Goal: Communication & Community: Answer question/provide support

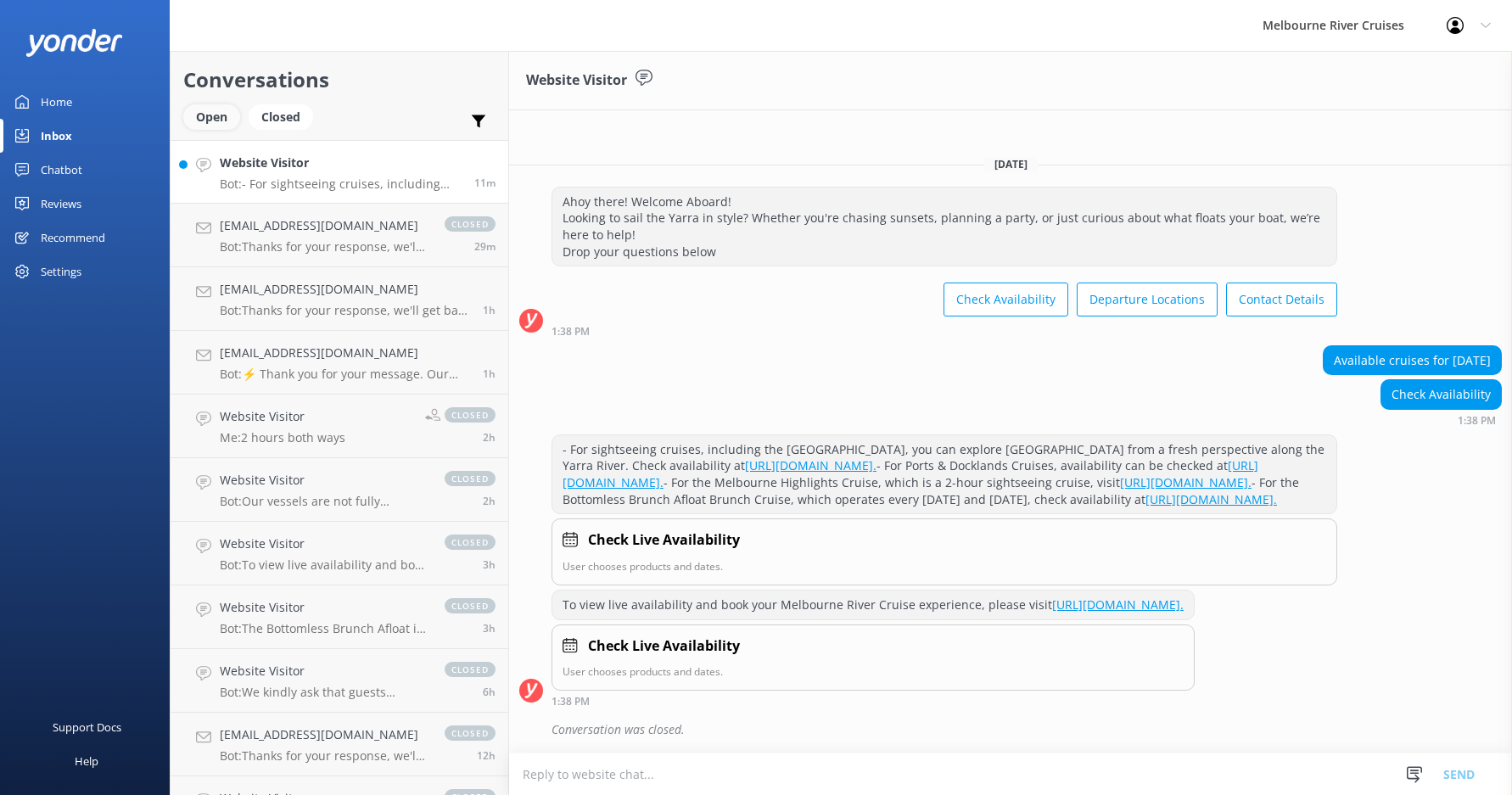
scroll to position [52, 0]
click at [219, 122] on div "Open" at bounding box center [211, 117] width 56 height 25
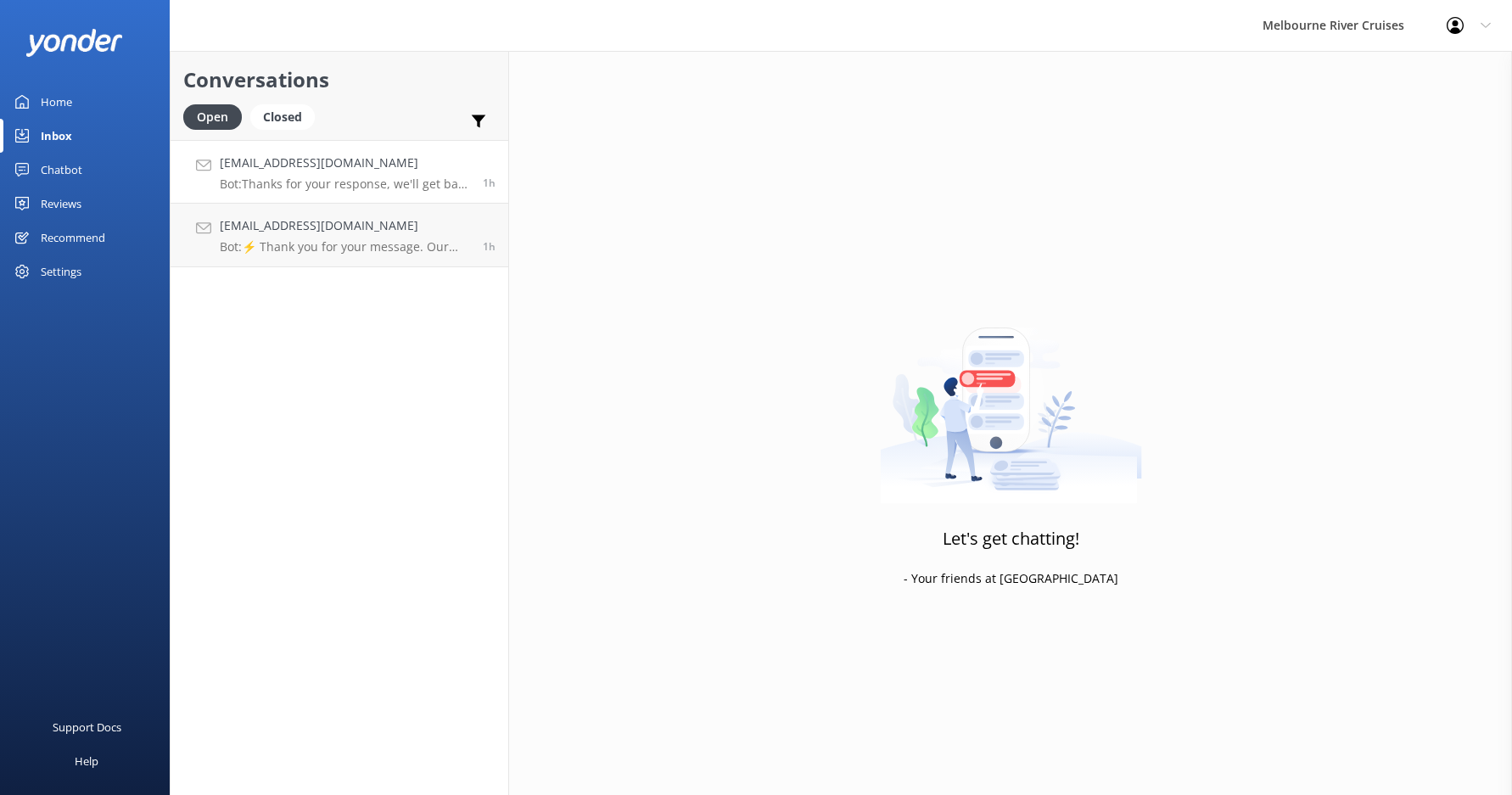
click at [338, 173] on div "[EMAIL_ADDRESS][DOMAIN_NAME] Bot: Thanks for your response, we'll get back to y…" at bounding box center [345, 172] width 251 height 37
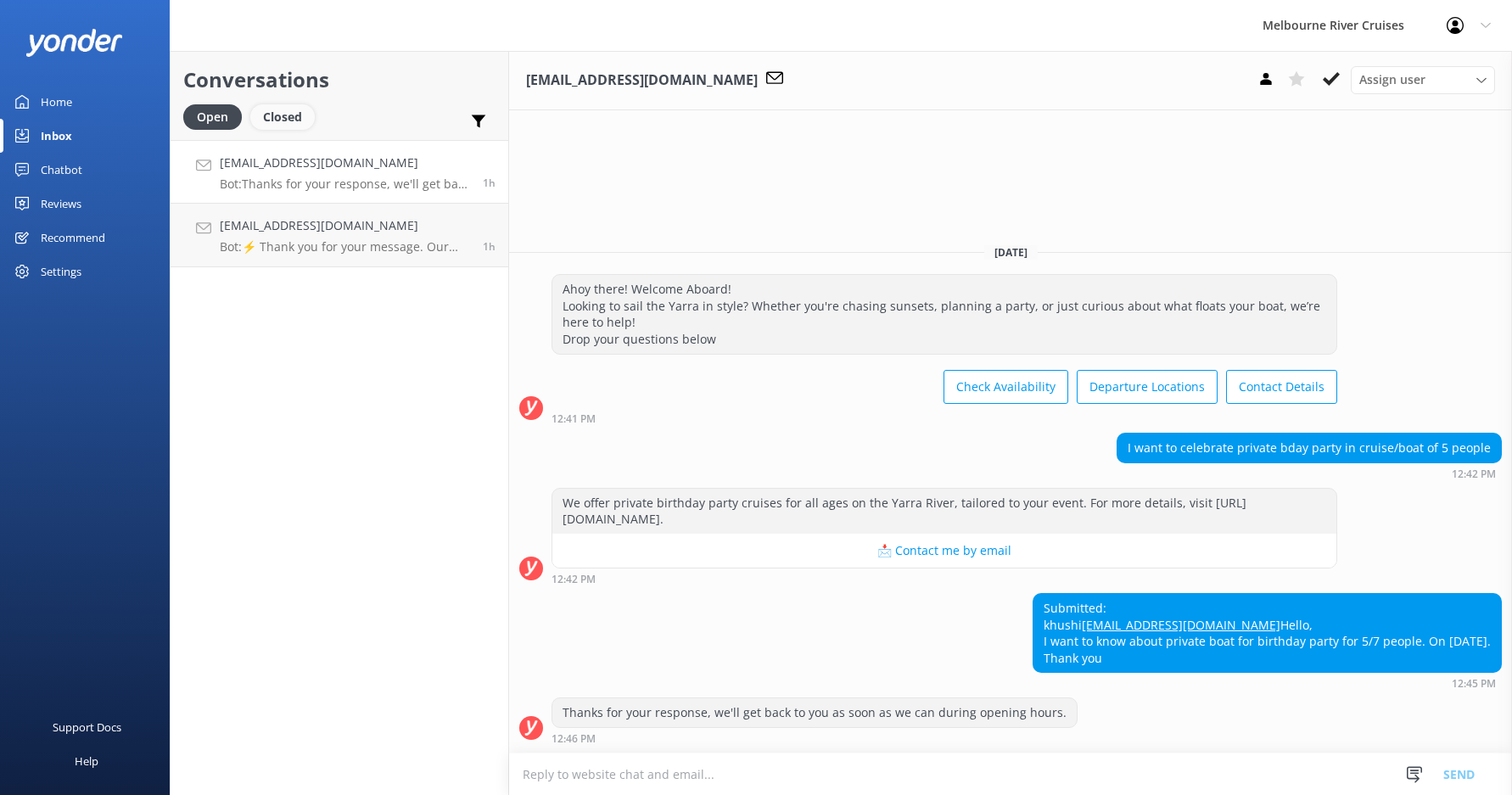
click at [277, 123] on div "Closed" at bounding box center [283, 117] width 64 height 25
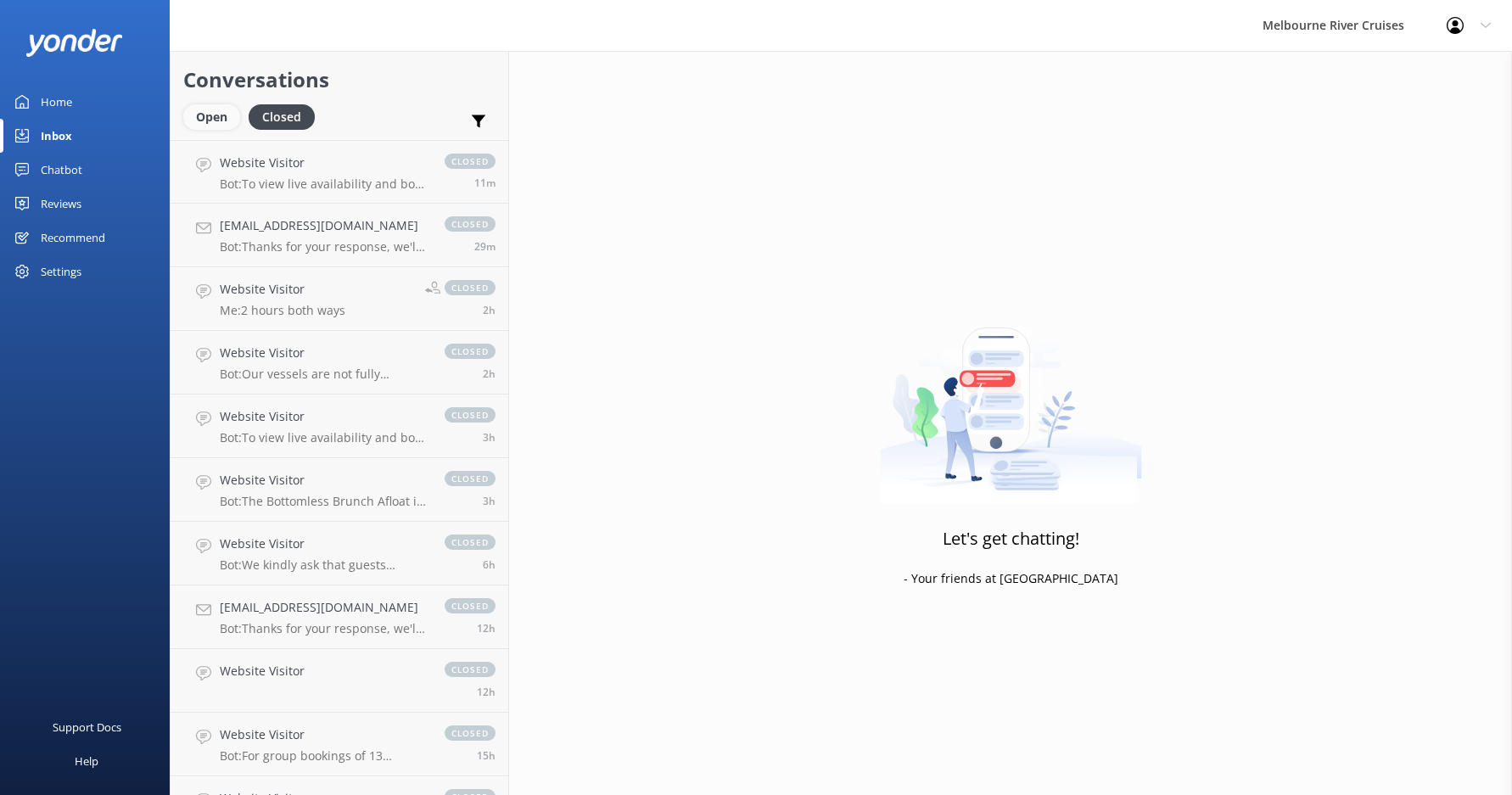
click at [199, 115] on div "Open" at bounding box center [211, 117] width 56 height 25
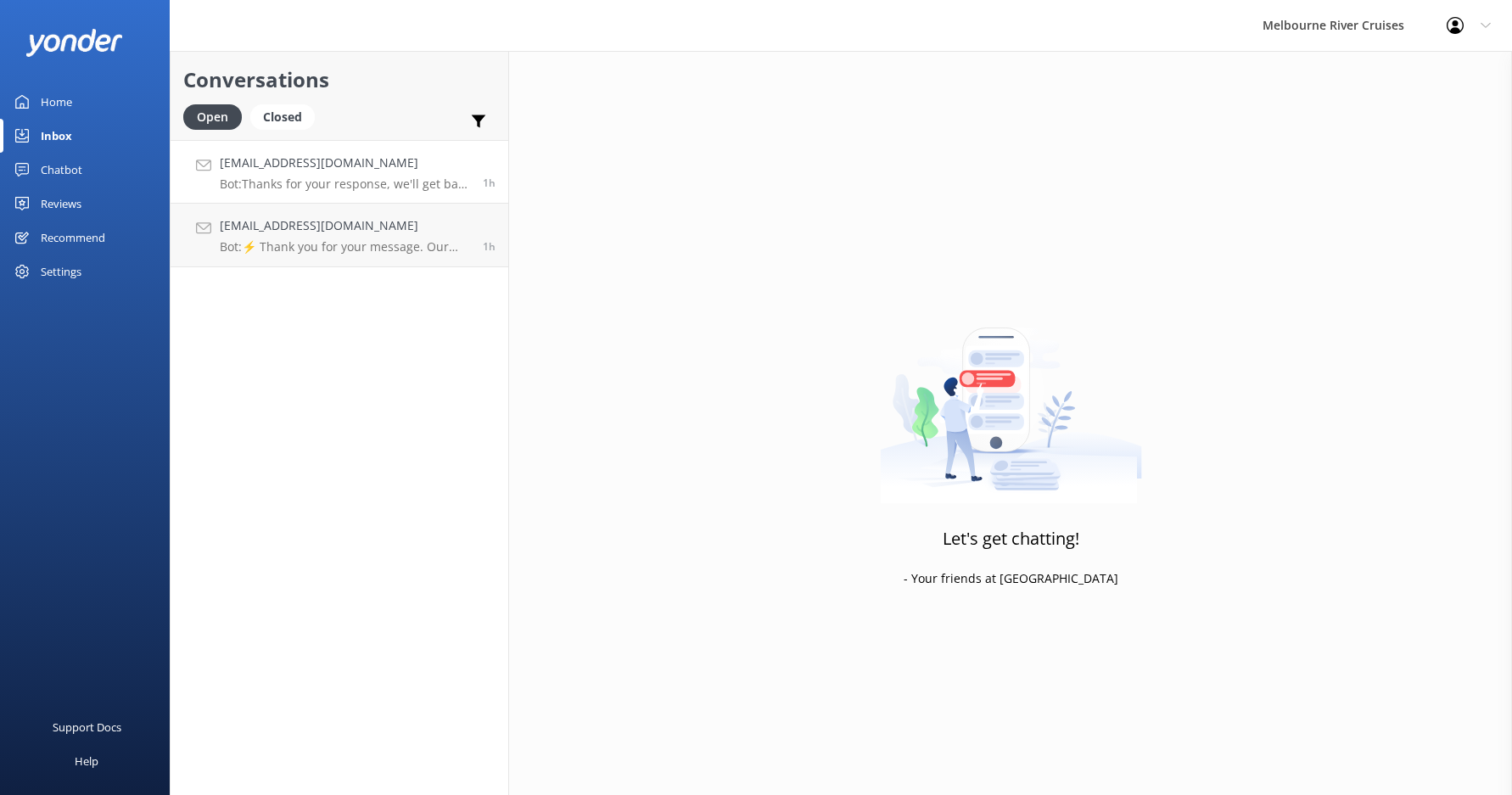
click at [252, 164] on h4 "[EMAIL_ADDRESS][DOMAIN_NAME]" at bounding box center [345, 163] width 251 height 19
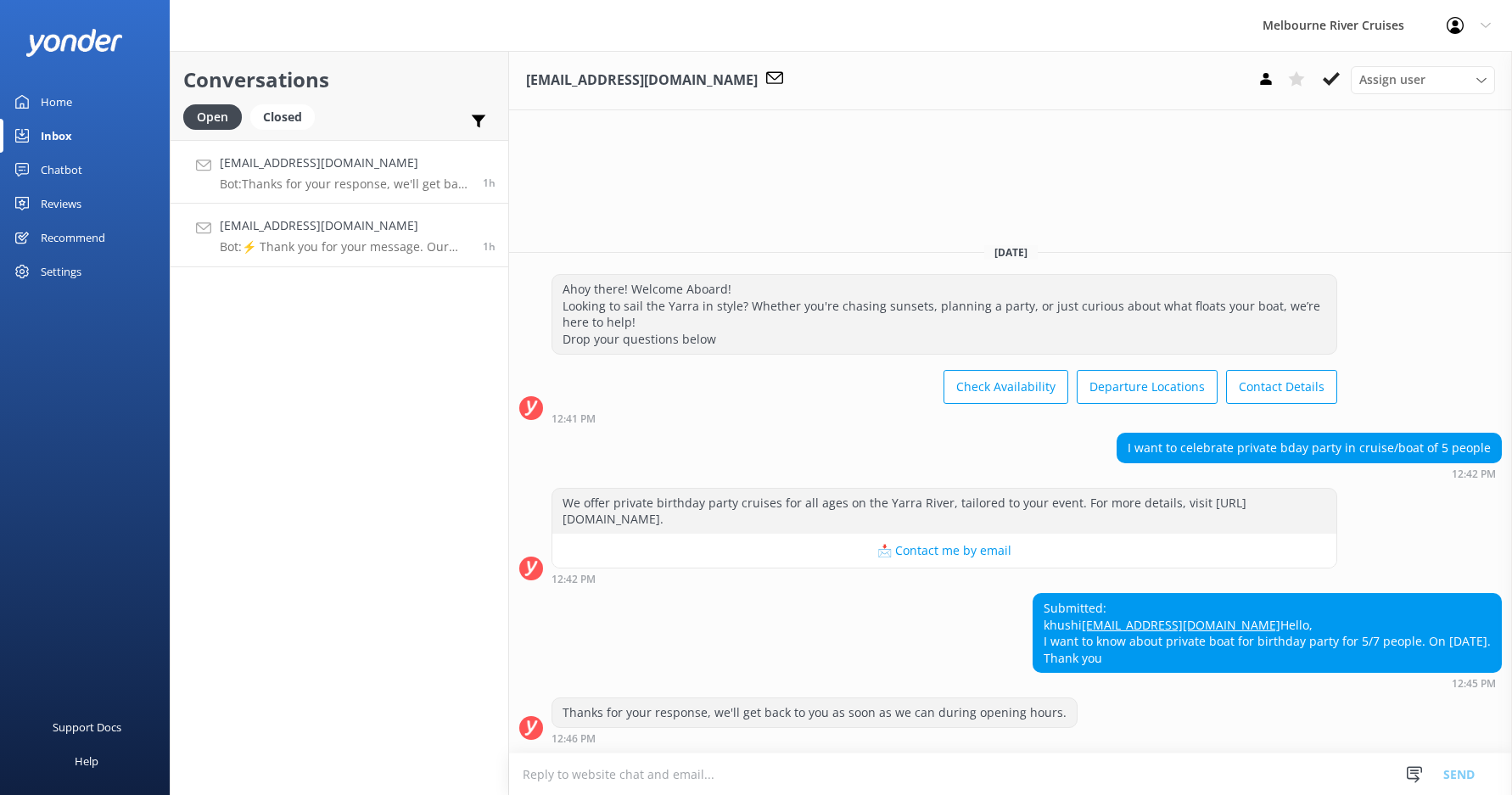
click at [332, 245] on p "Bot: ⚡ Thank you for your message. Our office hours are Mon - Fri 9.30am - 5pm.…" at bounding box center [345, 246] width 251 height 15
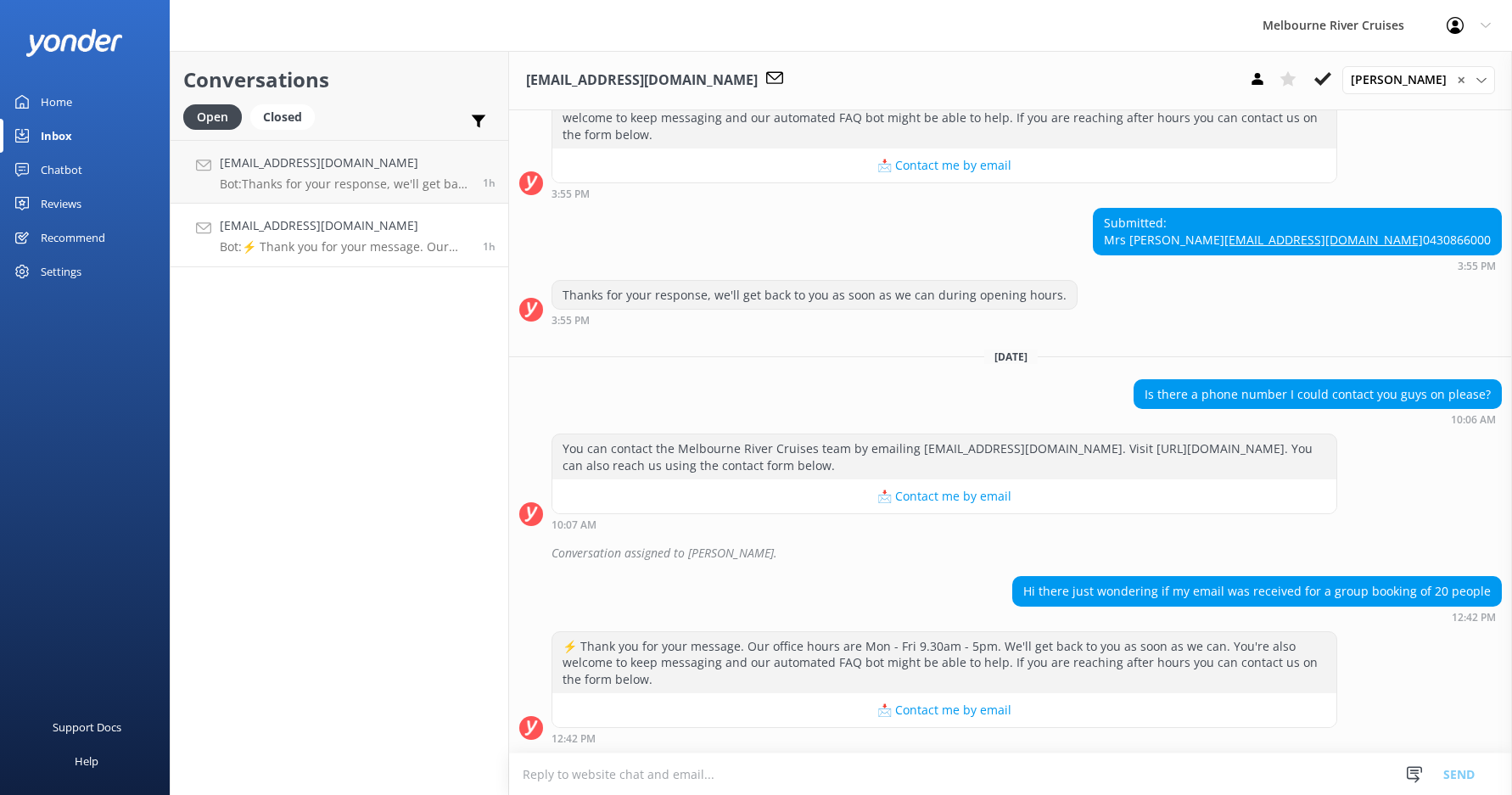
scroll to position [981, 0]
click at [297, 181] on p "Bot: Thanks for your response, we'll get back to you as soon as we can during o…" at bounding box center [345, 184] width 251 height 15
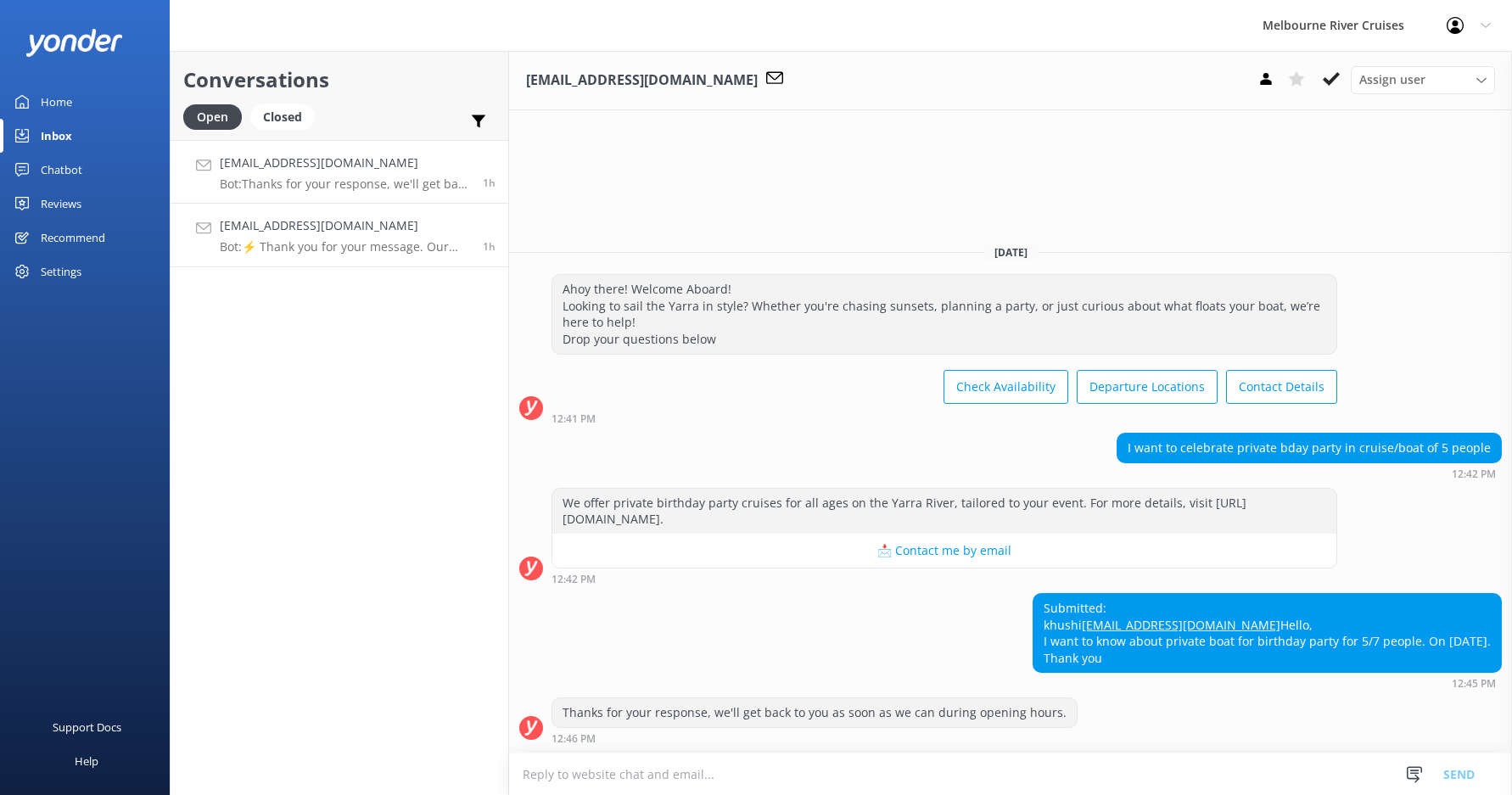
click at [286, 241] on p "Bot: ⚡ Thank you for your message. Our office hours are Mon - Fri 9.30am - 5pm.…" at bounding box center [345, 246] width 251 height 15
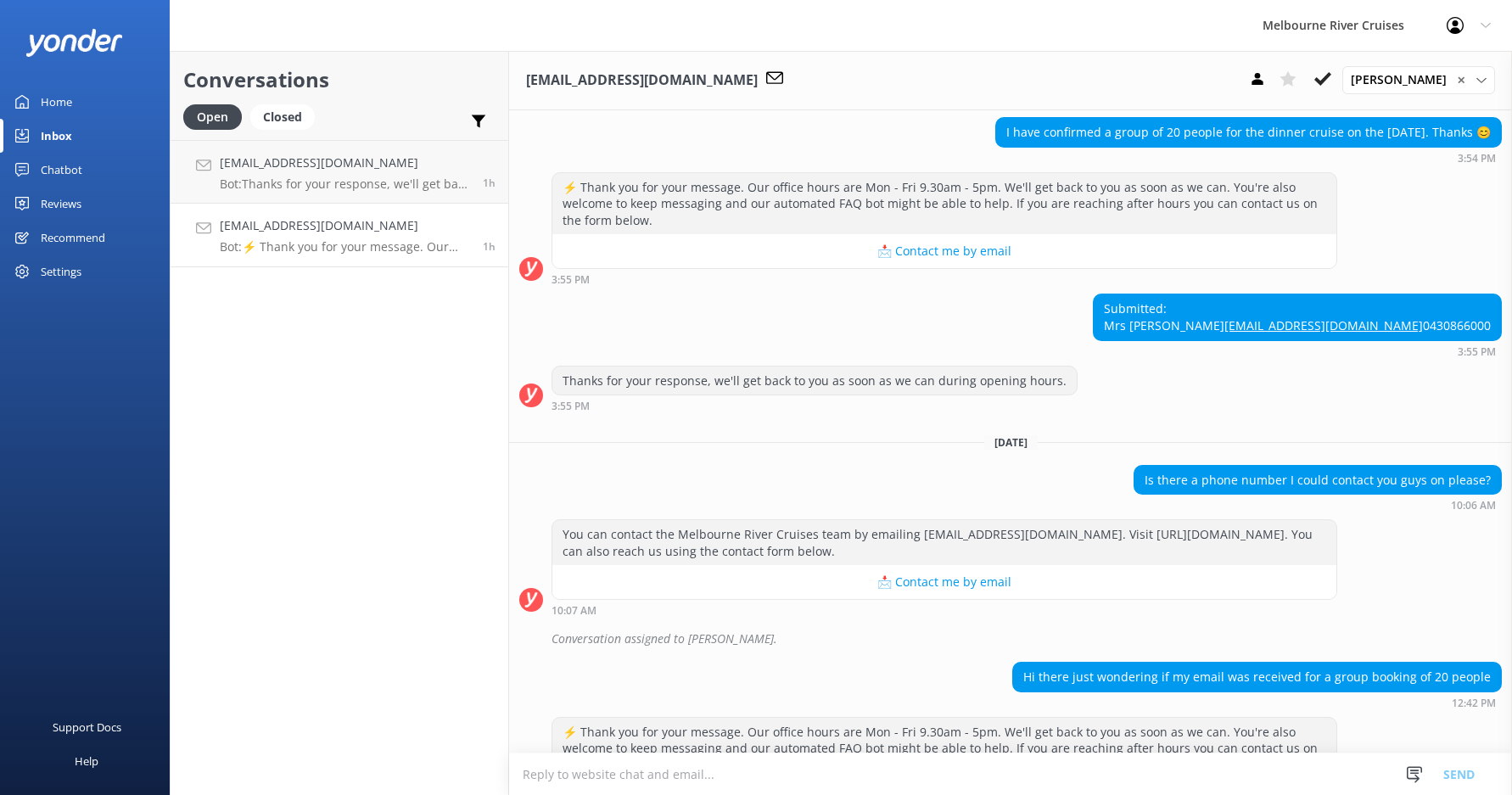
scroll to position [812, 0]
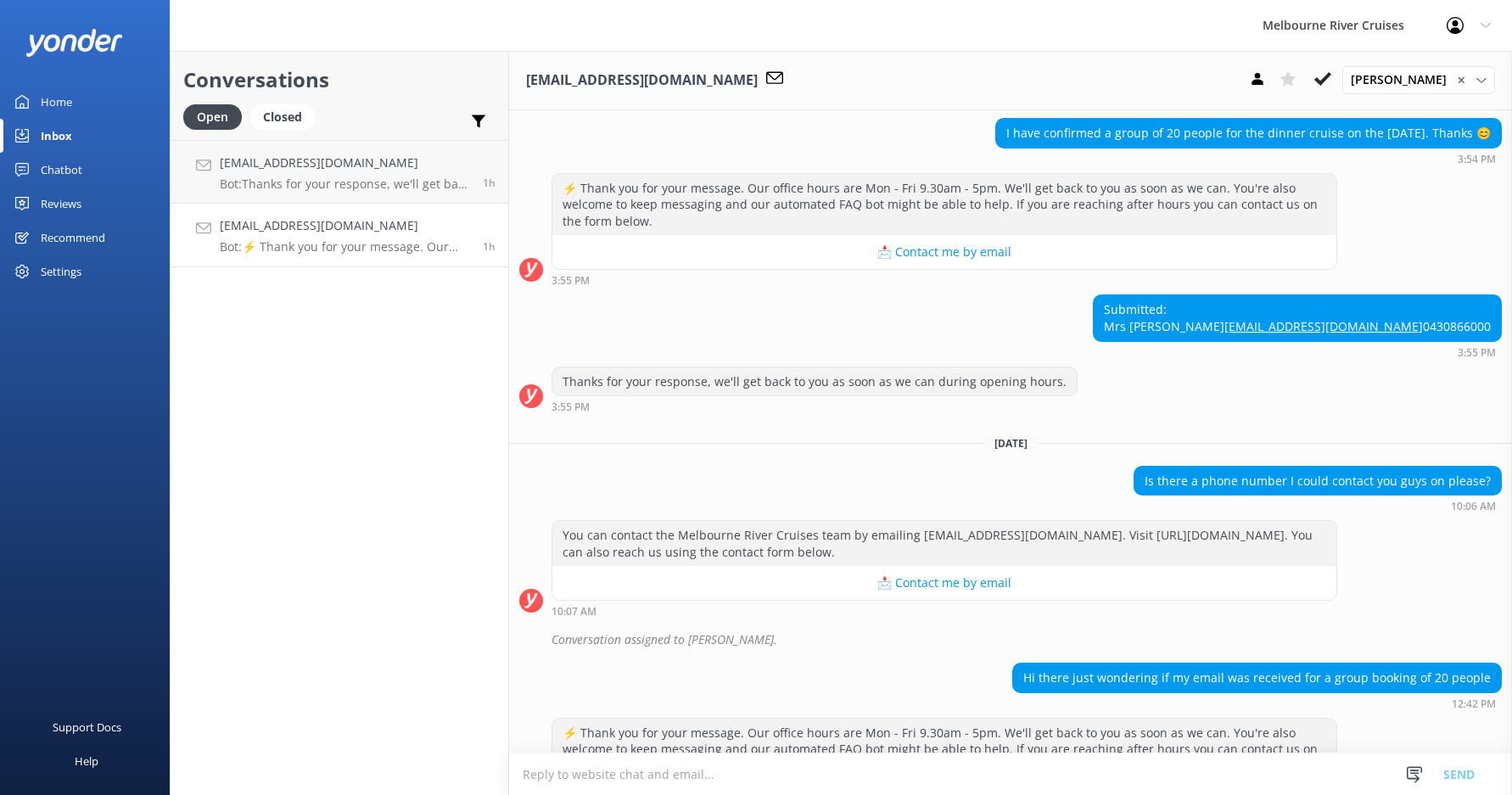
drag, startPoint x: 1474, startPoint y: 375, endPoint x: 1354, endPoint y: 381, distance: 120.1
click at [1354, 340] on div "Submitted: Mrs [PERSON_NAME] Skoullis [EMAIL_ADDRESS][DOMAIN_NAME] 0430866000" at bounding box center [1297, 318] width 407 height 45
copy div "Mrs [PERSON_NAME]"
click at [307, 158] on h4 "[EMAIL_ADDRESS][DOMAIN_NAME]" at bounding box center [345, 163] width 251 height 19
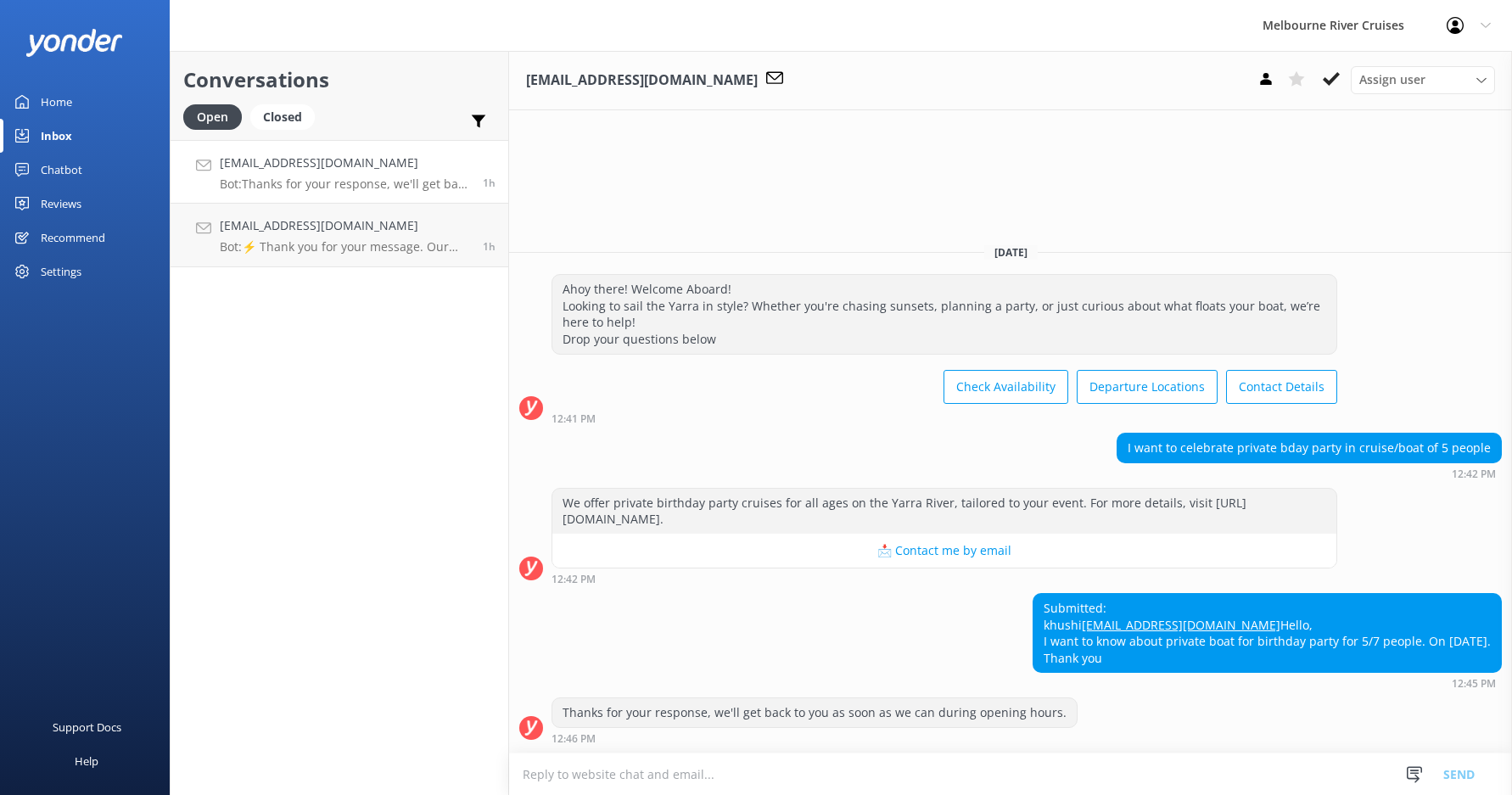
click at [317, 176] on p "Bot: Thanks for your response, we'll get back to you as soon as we can during o…" at bounding box center [345, 184] width 251 height 15
click at [359, 244] on p "Bot: ⚡ Thank you for your message. Our office hours are Mon - Fri 9.30am - 5pm.…" at bounding box center [345, 246] width 251 height 15
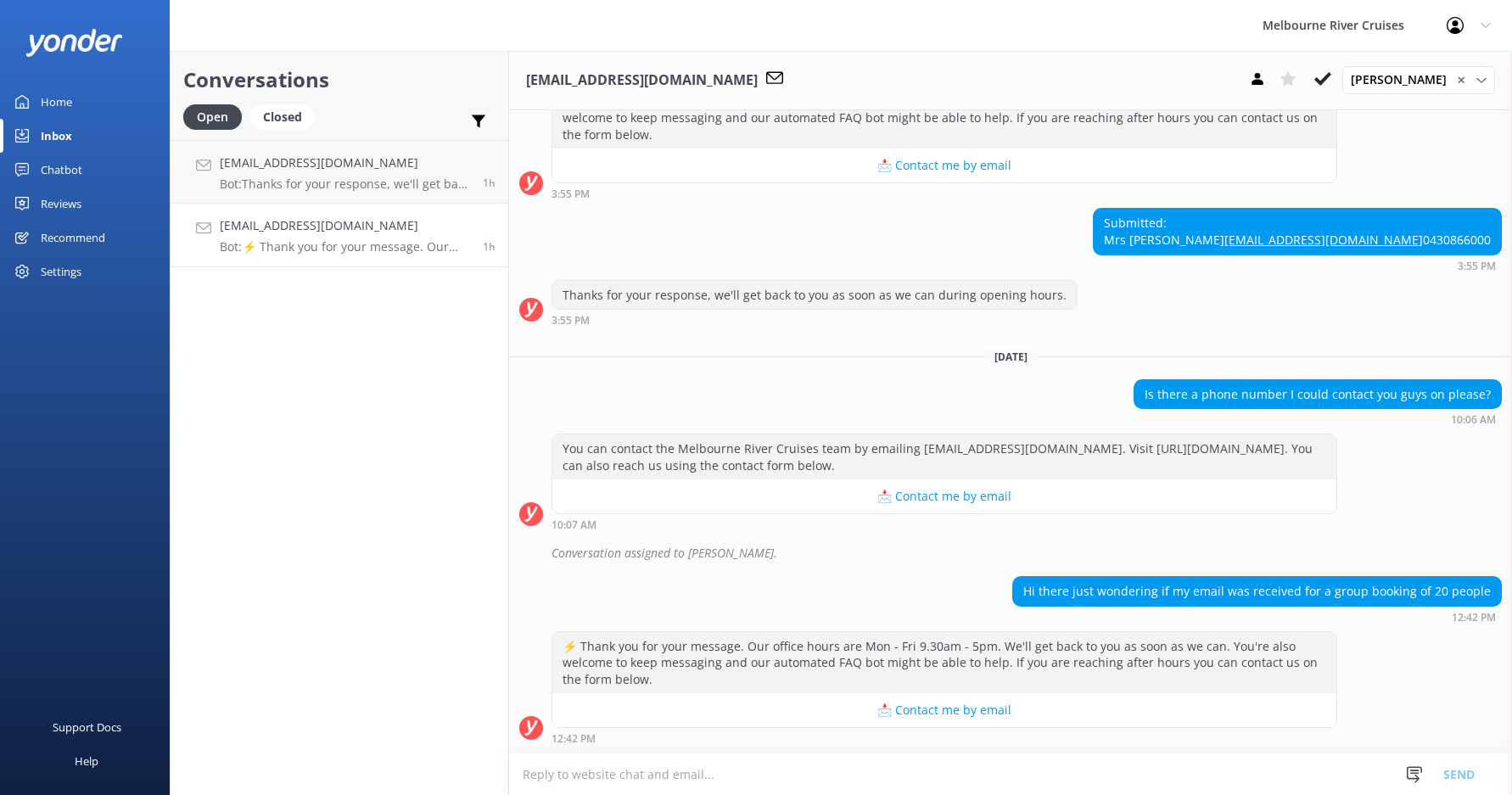
scroll to position [981, 0]
click at [1370, 80] on span "[PERSON_NAME]" at bounding box center [1404, 80] width 106 height 19
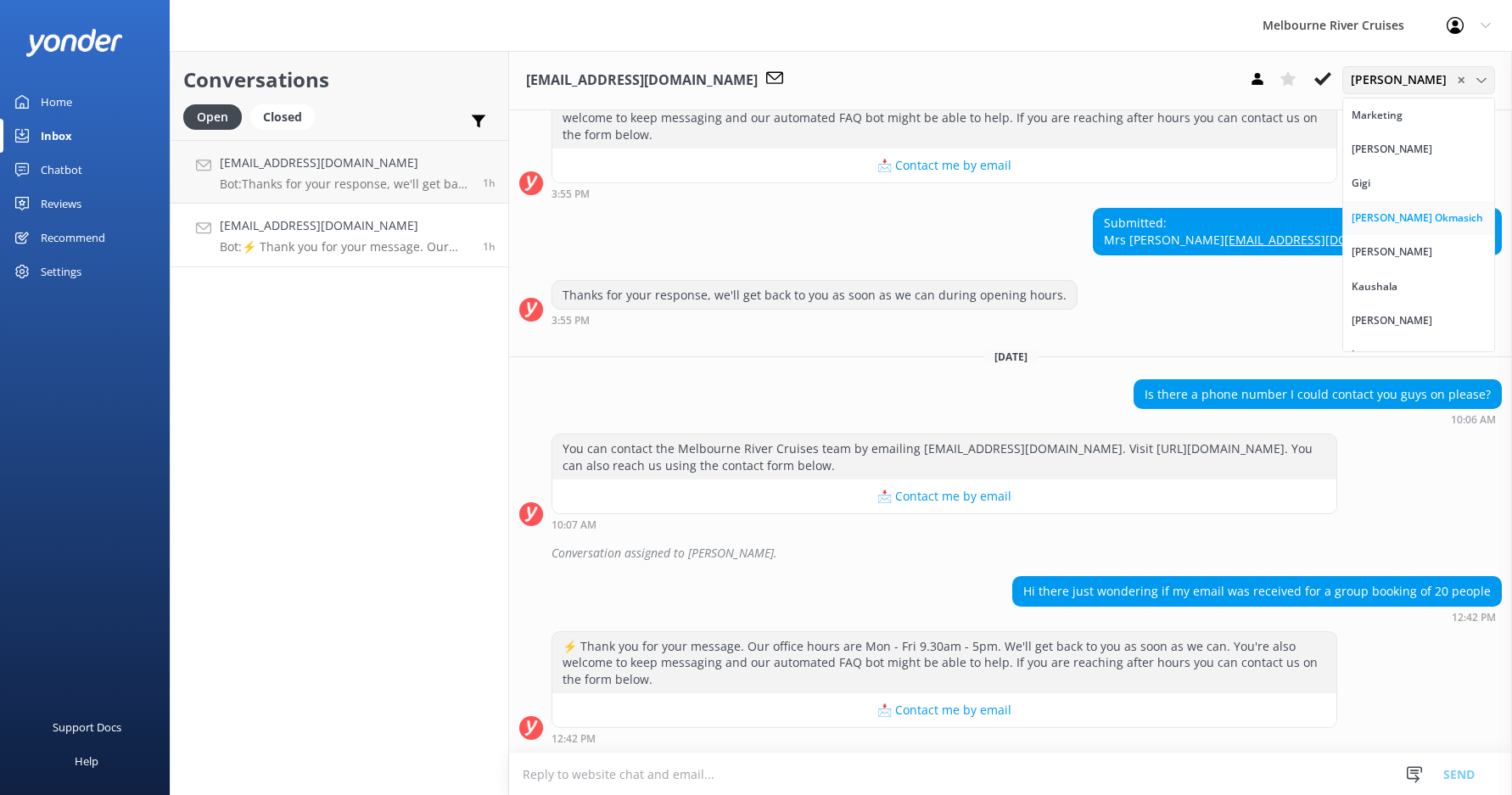
click at [1396, 218] on div "[PERSON_NAME] Okmasich" at bounding box center [1417, 218] width 132 height 17
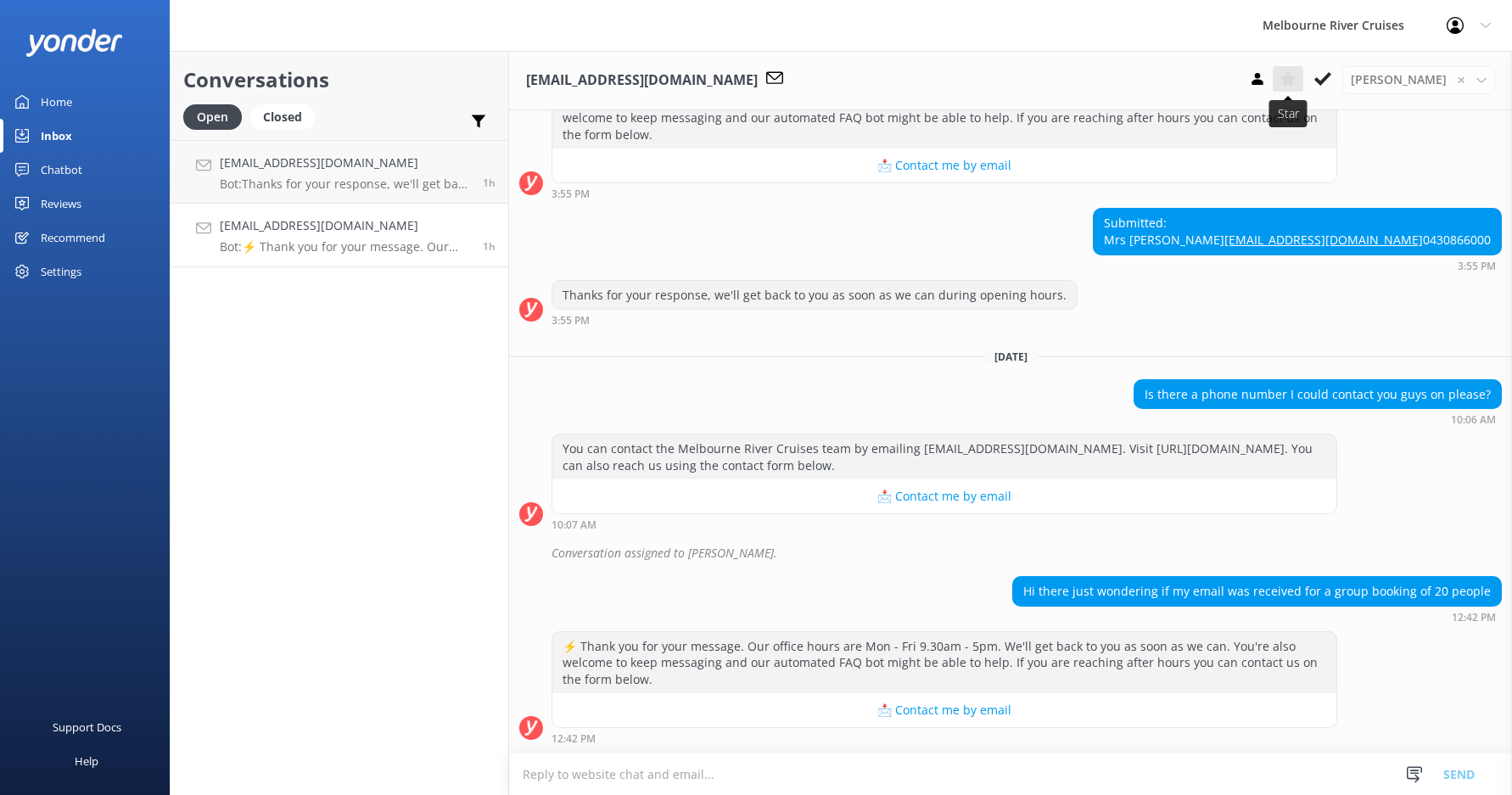
scroll to position [1019, 0]
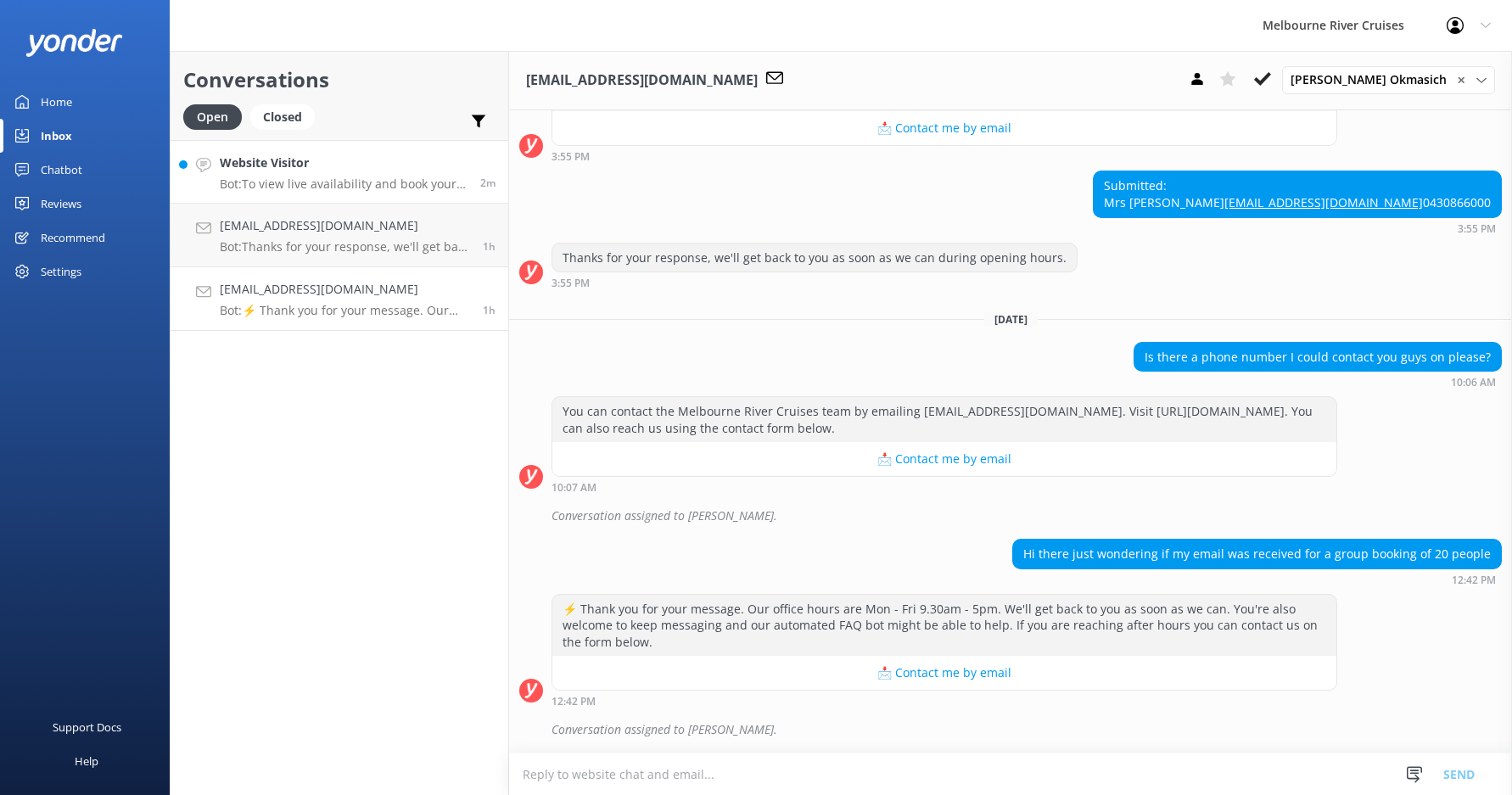
click at [321, 194] on link "Website Visitor Bot: To view live availability and book your Melbourne River Cr…" at bounding box center [338, 171] width 337 height 64
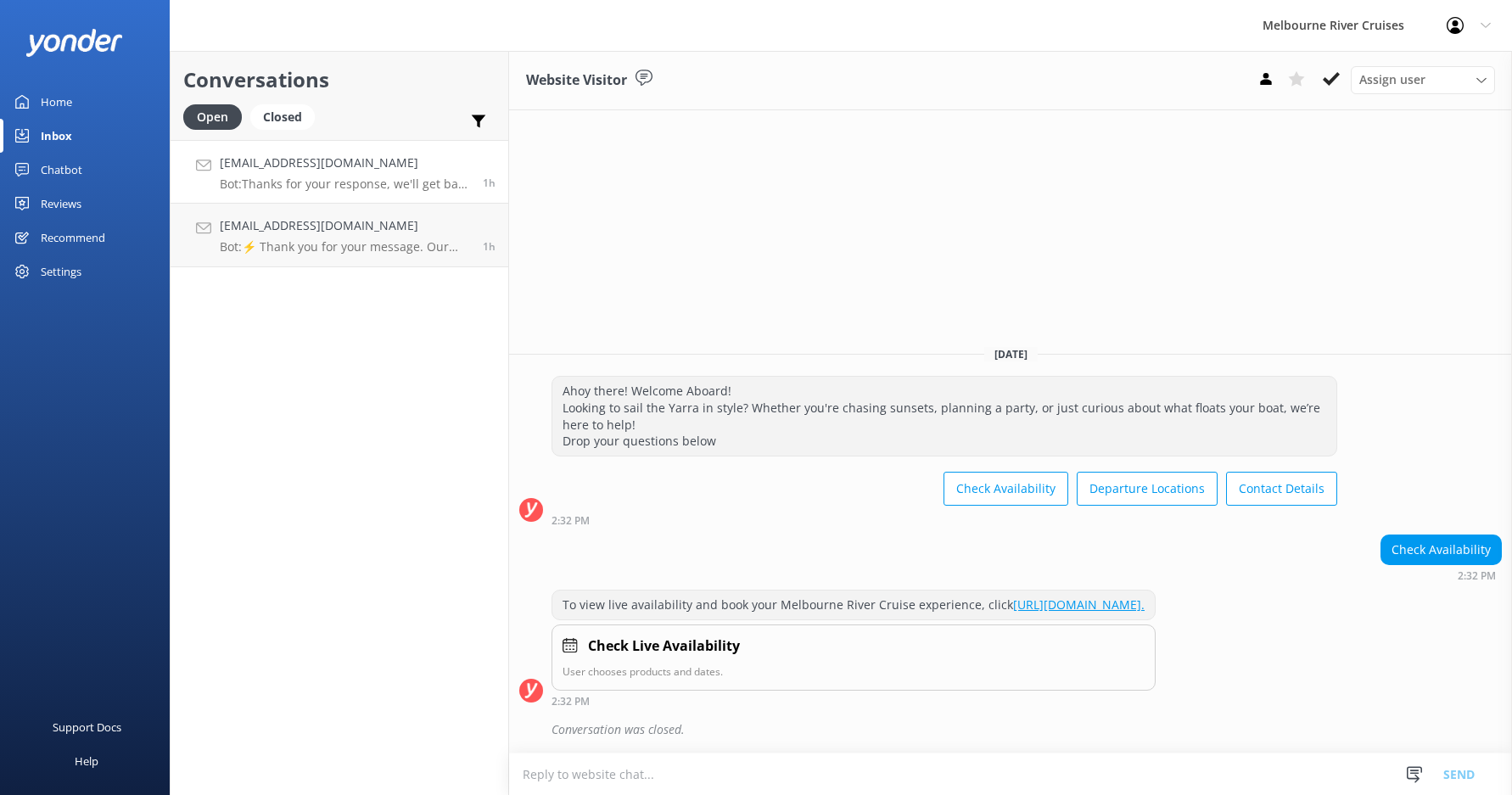
click at [315, 172] on h4 "[EMAIL_ADDRESS][DOMAIN_NAME]" at bounding box center [345, 163] width 251 height 19
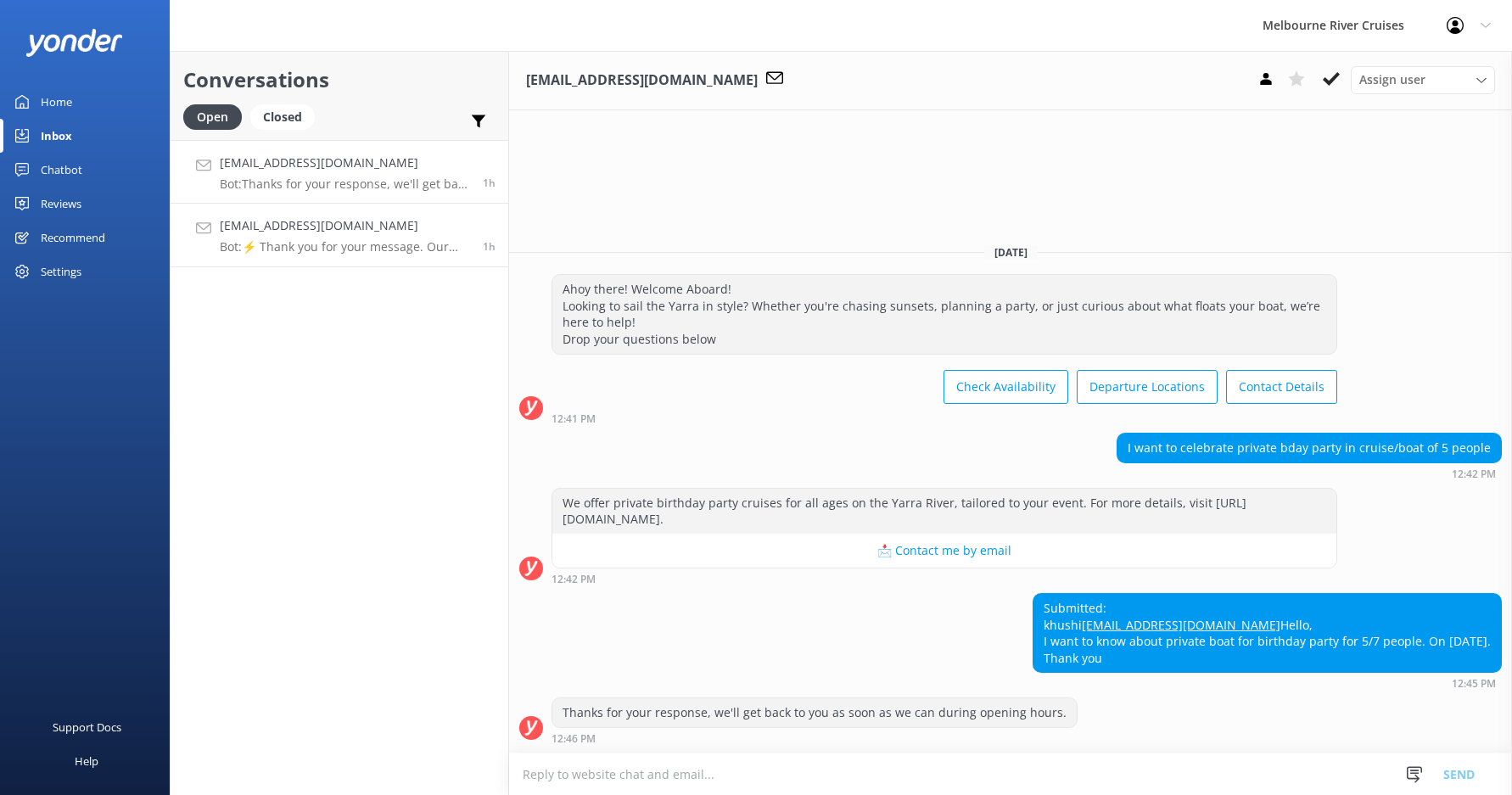
click at [327, 227] on h4 "[EMAIL_ADDRESS][DOMAIN_NAME]" at bounding box center [345, 226] width 251 height 19
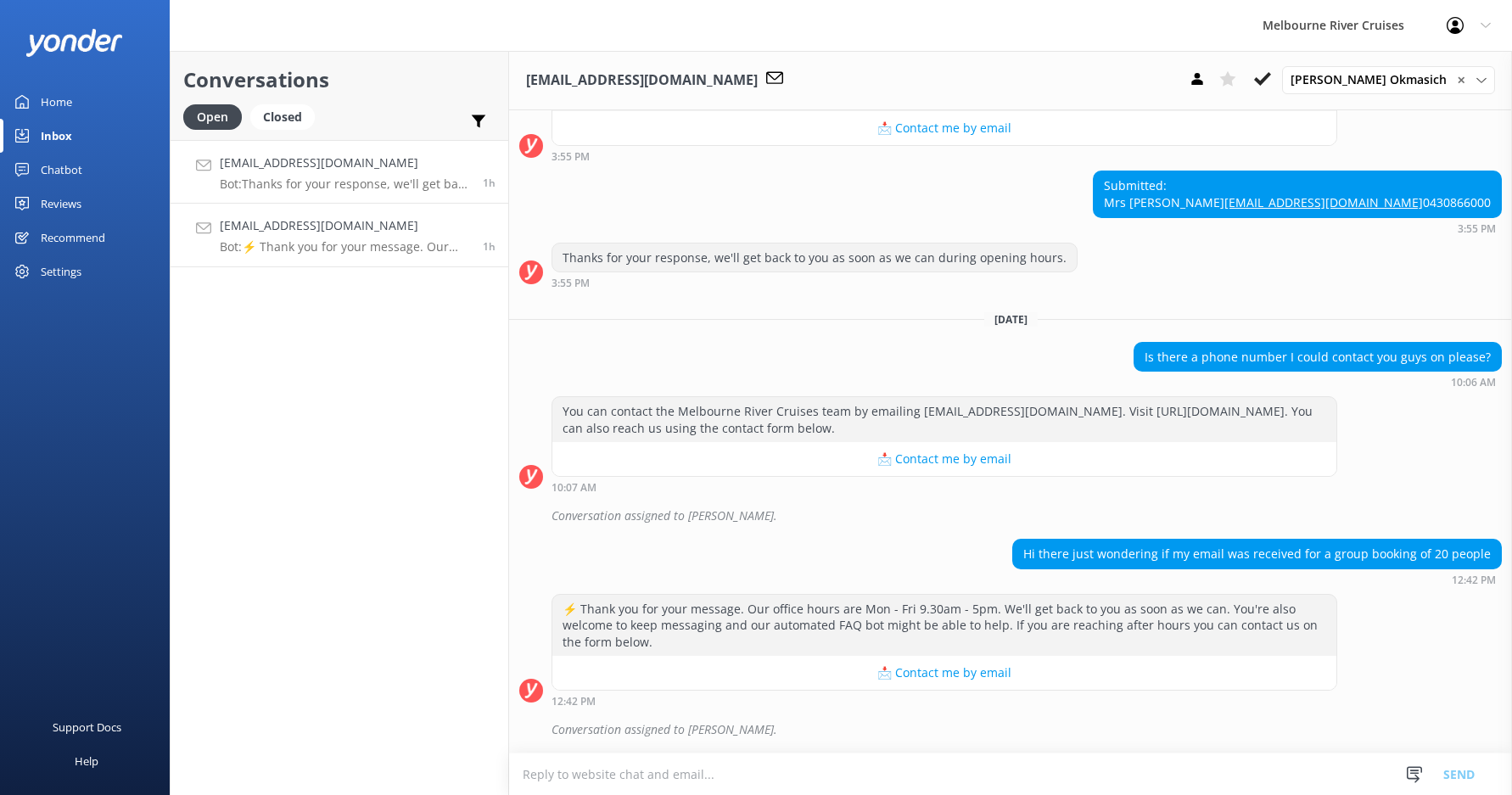
scroll to position [1019, 0]
click at [331, 170] on h4 "[EMAIL_ADDRESS][DOMAIN_NAME]" at bounding box center [345, 163] width 251 height 19
